Goal: Information Seeking & Learning: Learn about a topic

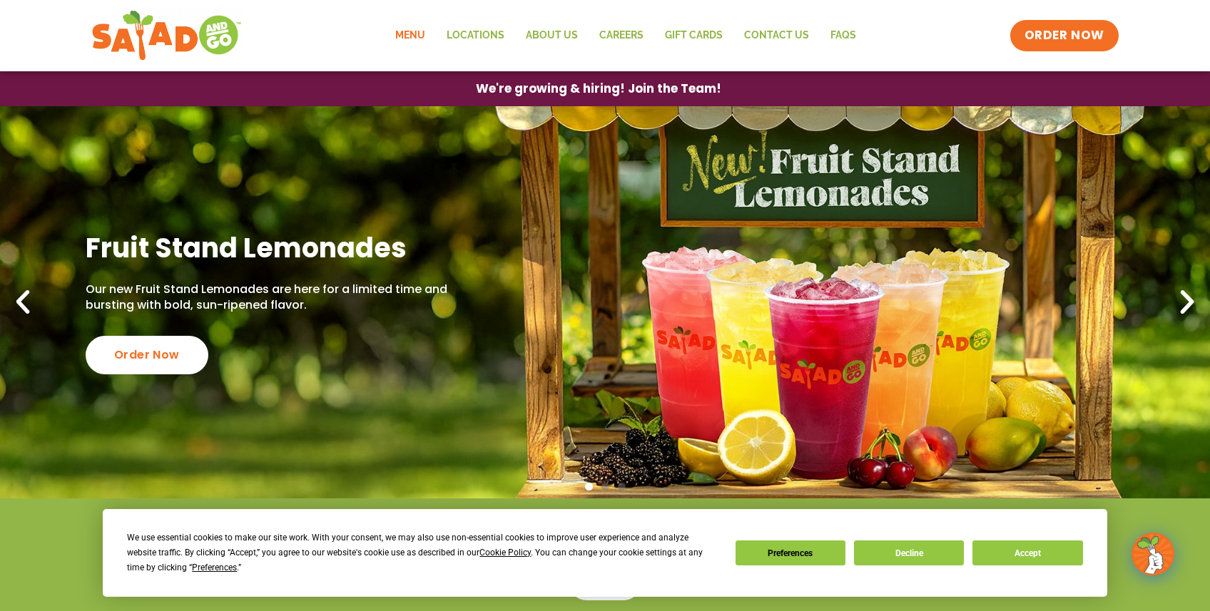
click at [425, 39] on link "Menu" at bounding box center [409, 35] width 51 height 33
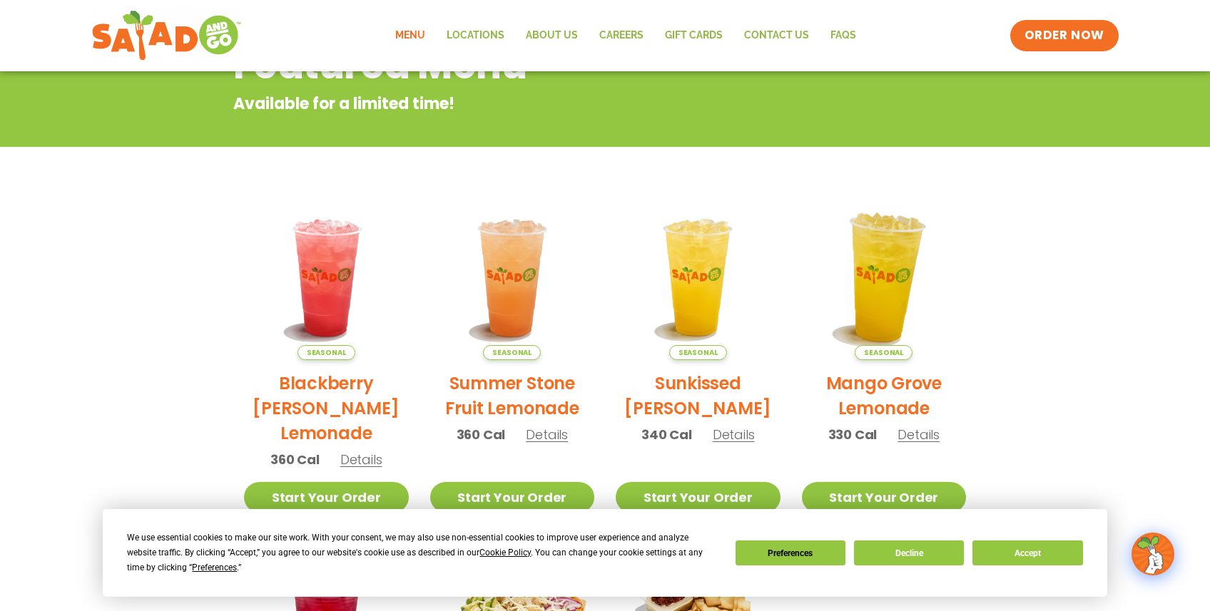
scroll to position [90, 0]
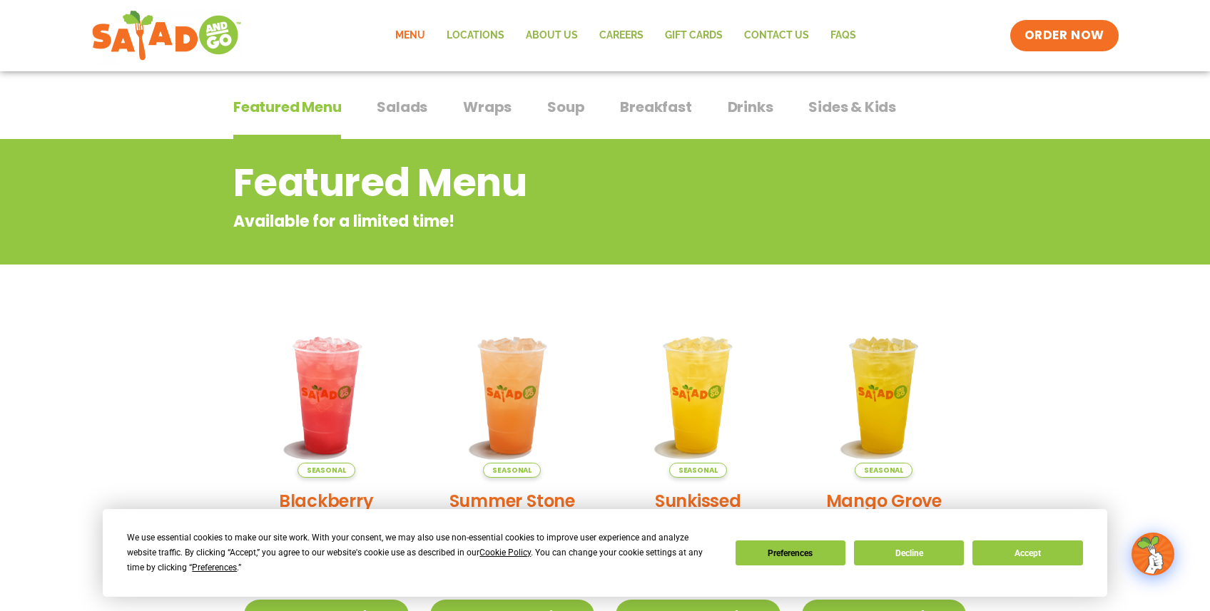
click at [402, 108] on span "Salads" at bounding box center [402, 106] width 51 height 21
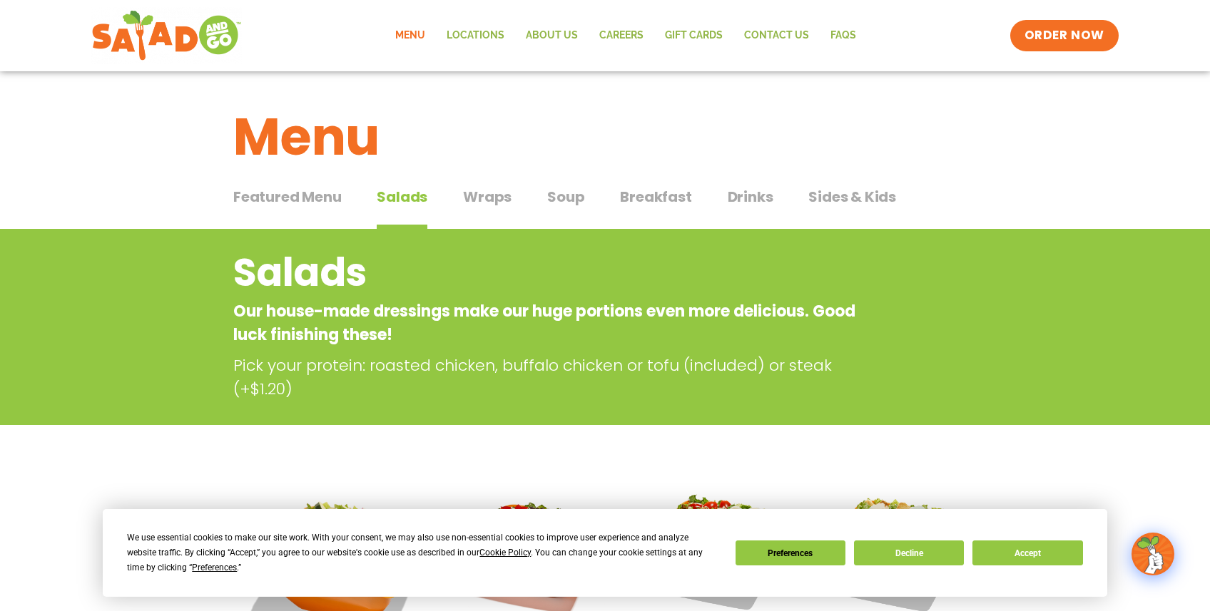
click at [491, 196] on span "Wraps" at bounding box center [487, 196] width 49 height 21
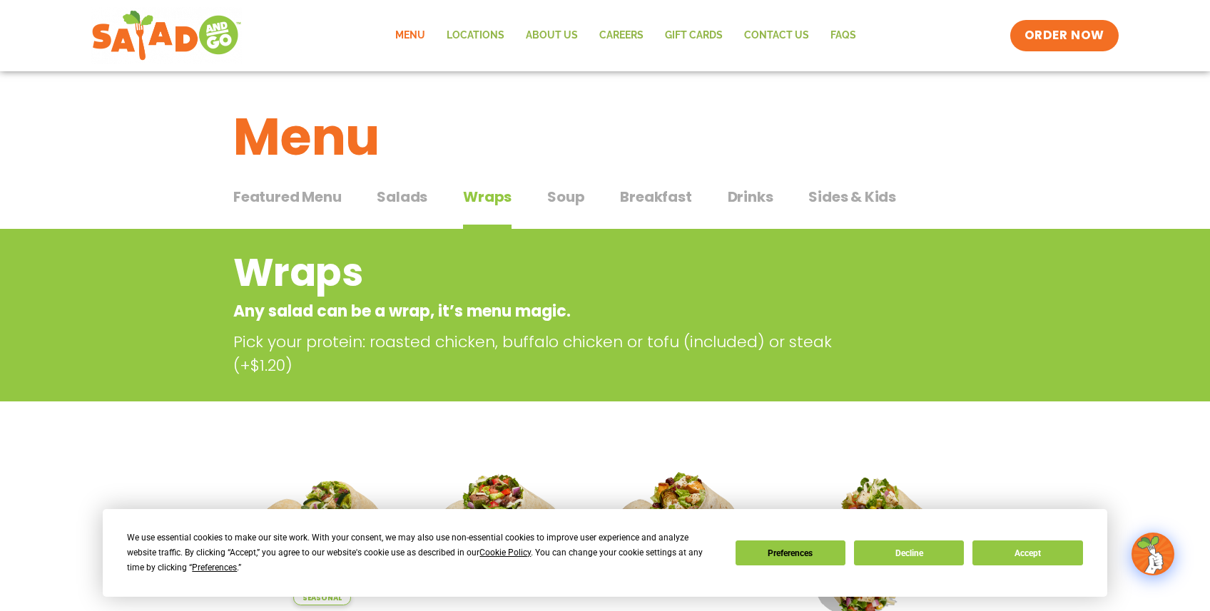
click at [406, 203] on span "Salads" at bounding box center [402, 196] width 51 height 21
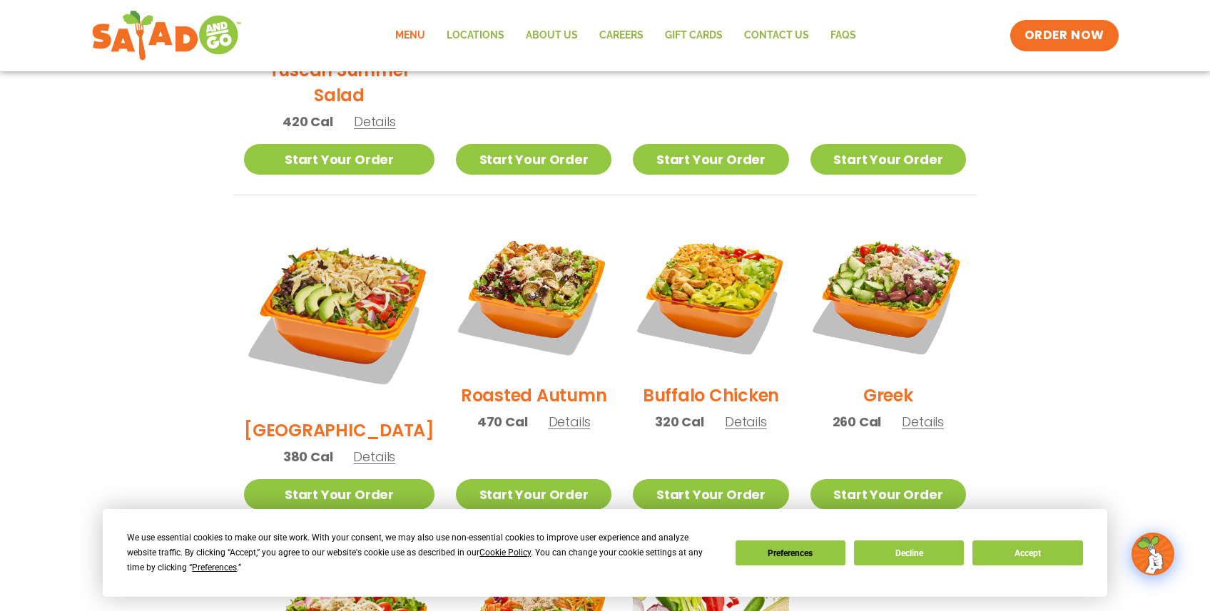
scroll to position [642, 0]
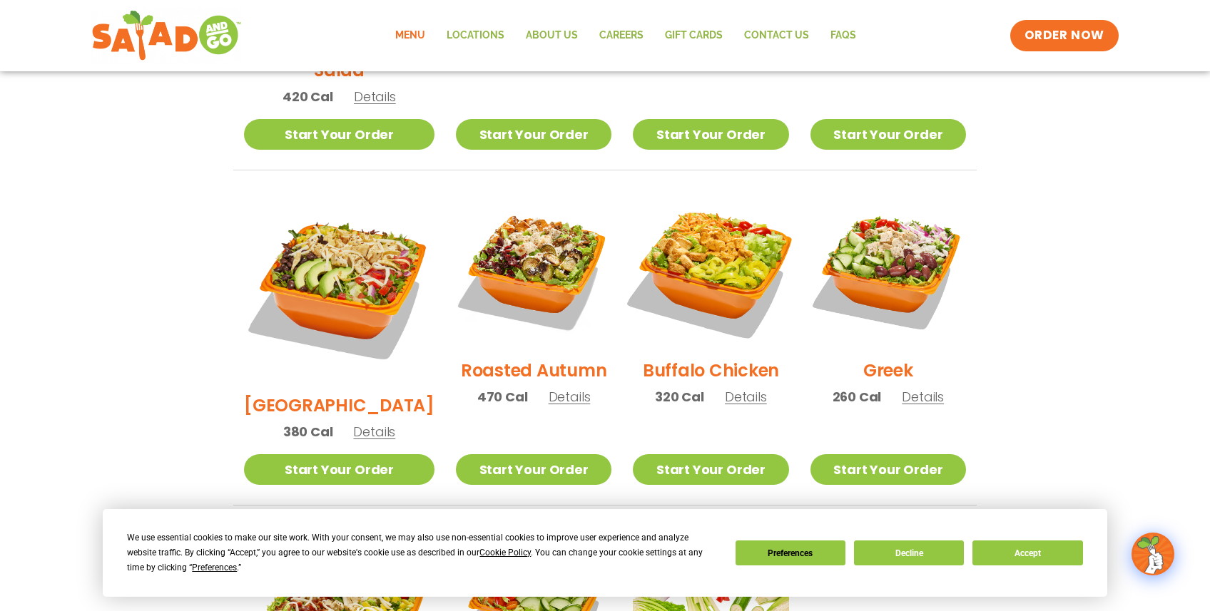
click at [712, 246] on img at bounding box center [710, 269] width 183 height 183
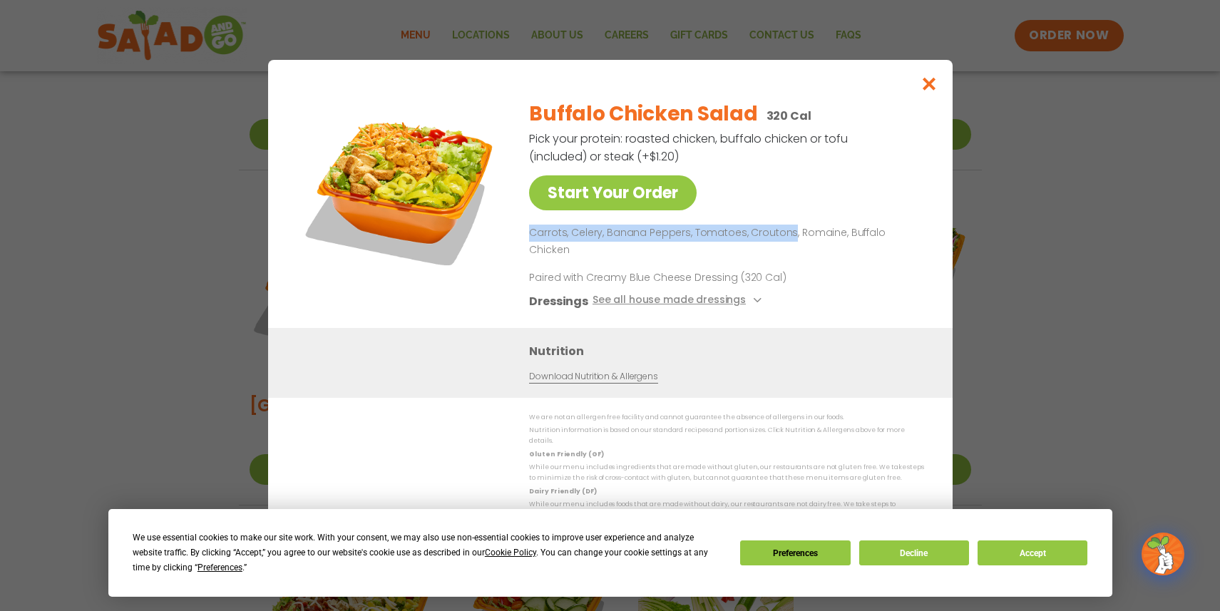
drag, startPoint x: 526, startPoint y: 245, endPoint x: 786, endPoint y: 252, distance: 259.7
click at [786, 252] on div "Start Your Order Buffalo Chicken Salad 320 Cal Pick your protein: roasted chick…" at bounding box center [611, 208] width 628 height 240
click at [790, 250] on p "Carrots, Celery, Banana Peppers, Tomatoes, Croutons, Romaine, Buffalo Chicken" at bounding box center [723, 242] width 389 height 34
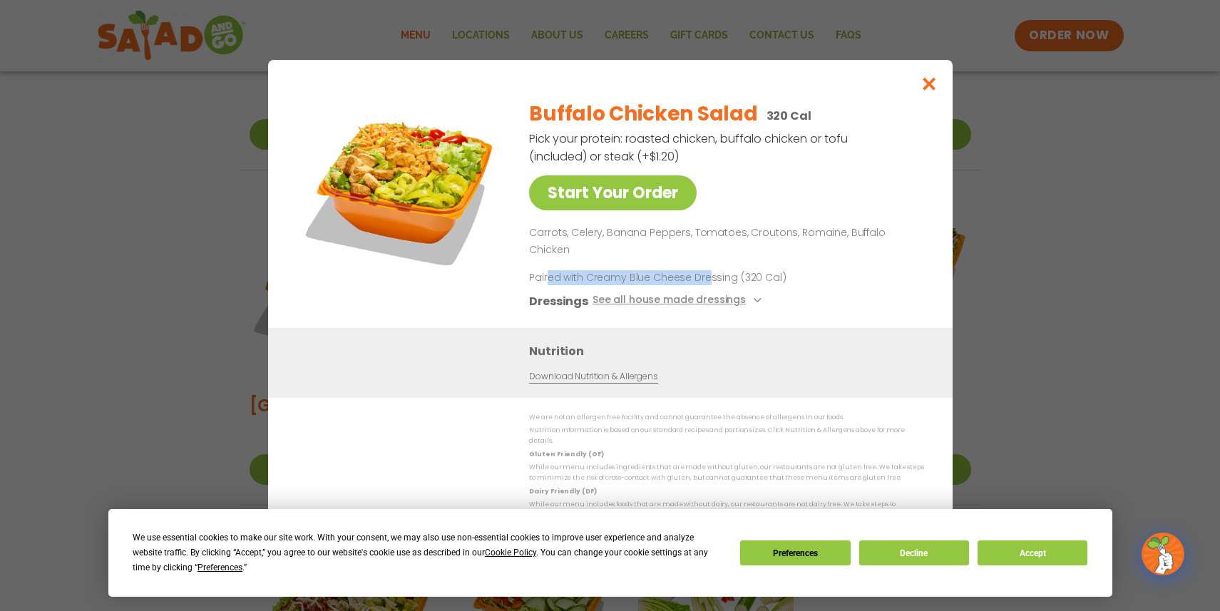
drag, startPoint x: 546, startPoint y: 272, endPoint x: 777, endPoint y: 272, distance: 230.4
click at [728, 273] on p "Paired with Creamy Blue Cheese Dressing (320 Cal)" at bounding box center [661, 277] width 264 height 15
click at [777, 272] on p "Paired with Creamy Blue Cheese Dressing (320 Cal)" at bounding box center [661, 277] width 264 height 15
click at [746, 297] on button "See all house made dressings" at bounding box center [678, 301] width 173 height 18
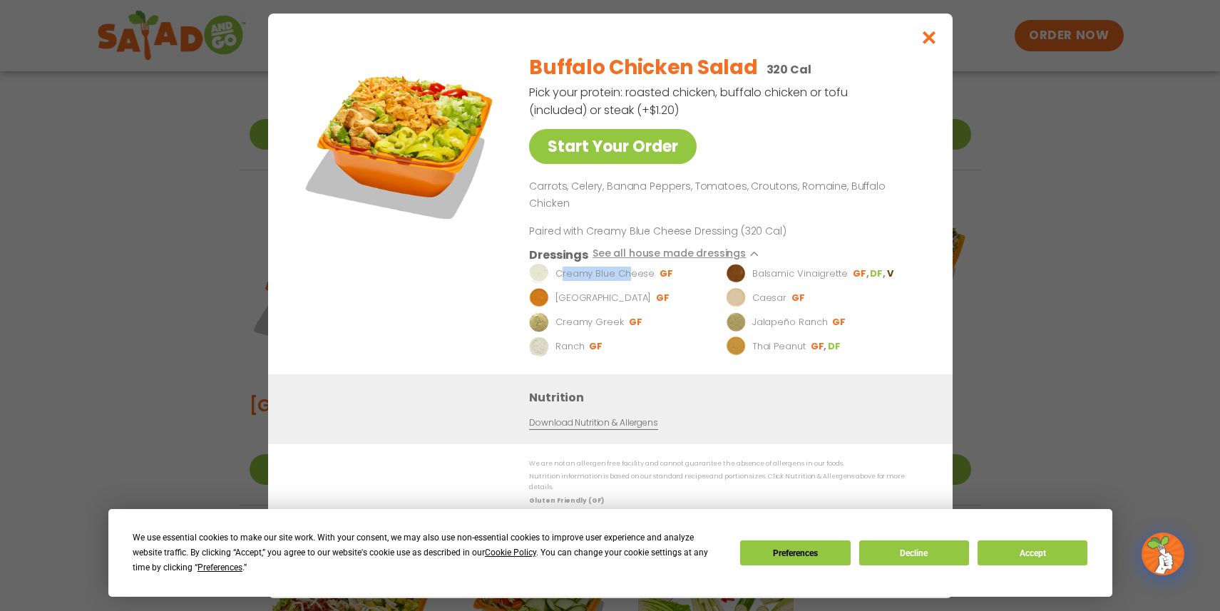
drag, startPoint x: 564, startPoint y: 270, endPoint x: 635, endPoint y: 272, distance: 71.3
click at [633, 272] on p "Creamy Blue Cheese" at bounding box center [604, 273] width 99 height 14
click at [635, 272] on p "Creamy Blue Cheese" at bounding box center [604, 273] width 99 height 14
click at [932, 44] on icon "Close modal" at bounding box center [929, 37] width 18 height 15
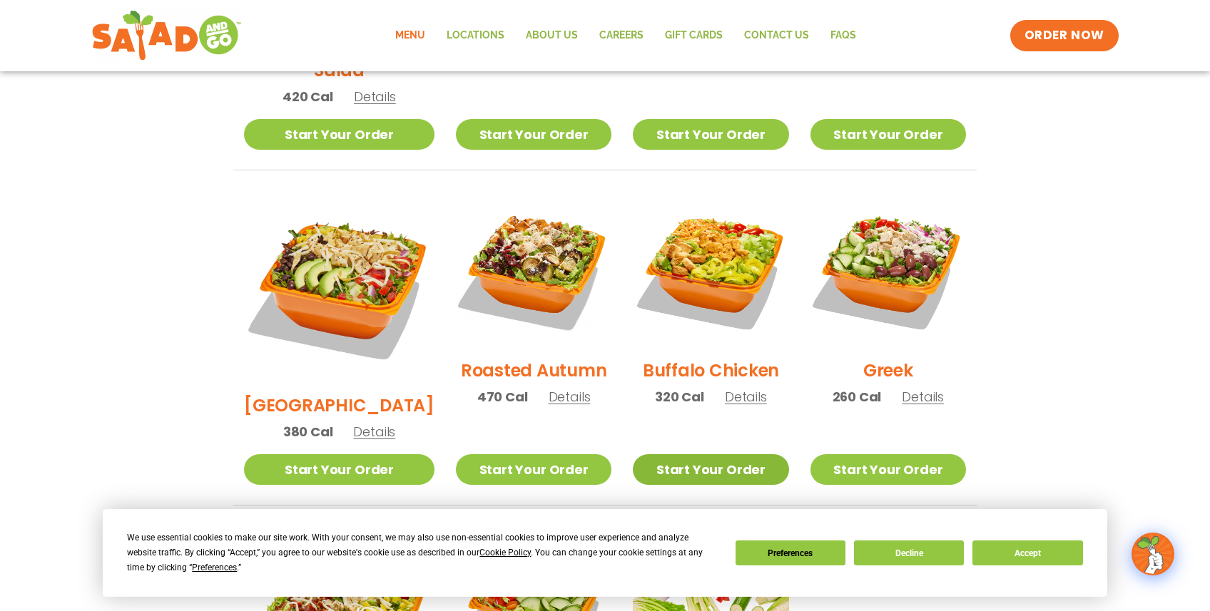
click at [719, 454] on link "Start Your Order" at bounding box center [711, 469] width 156 height 31
